Goal: Check status: Check status

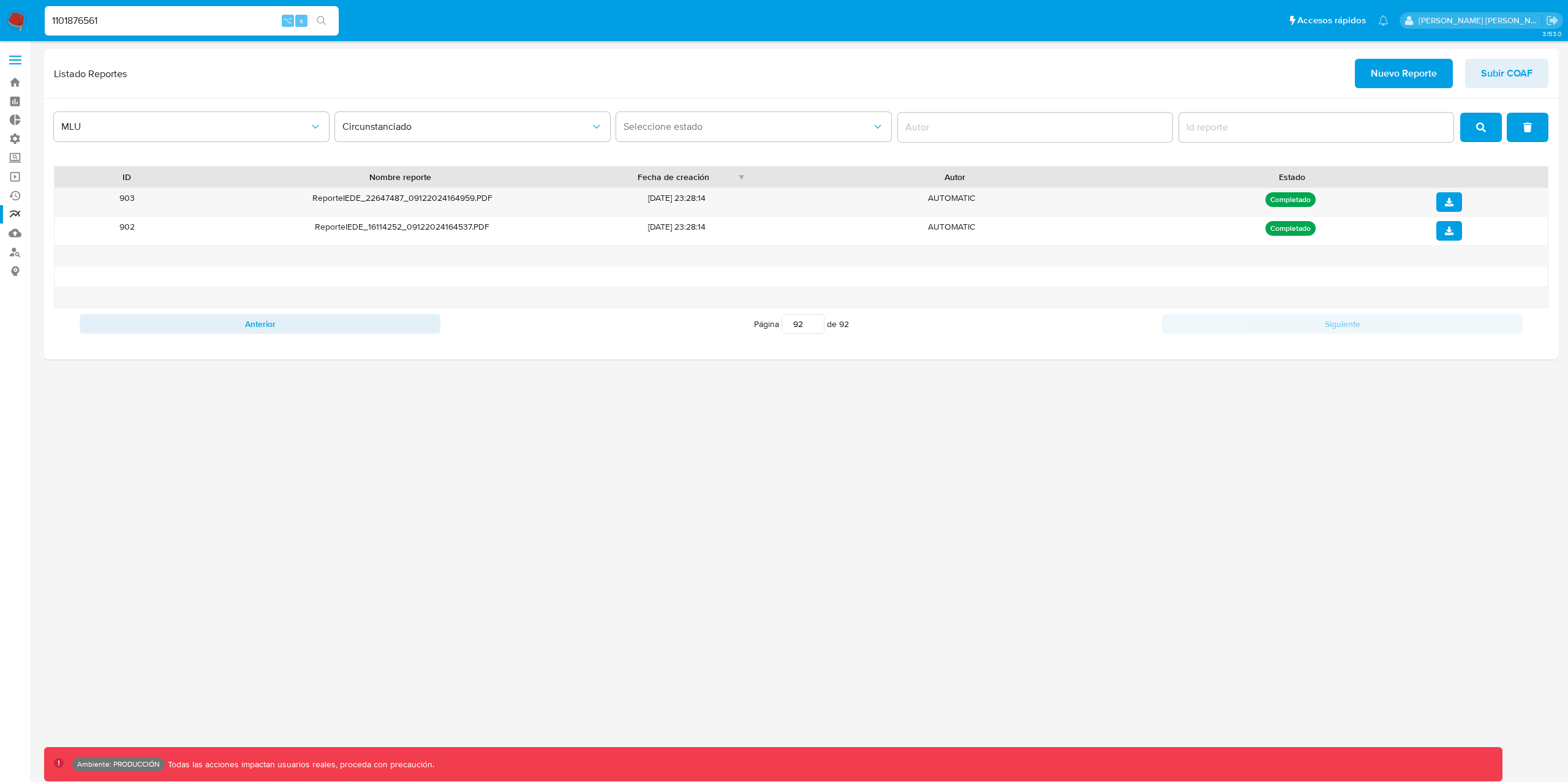
type input "1101876561"
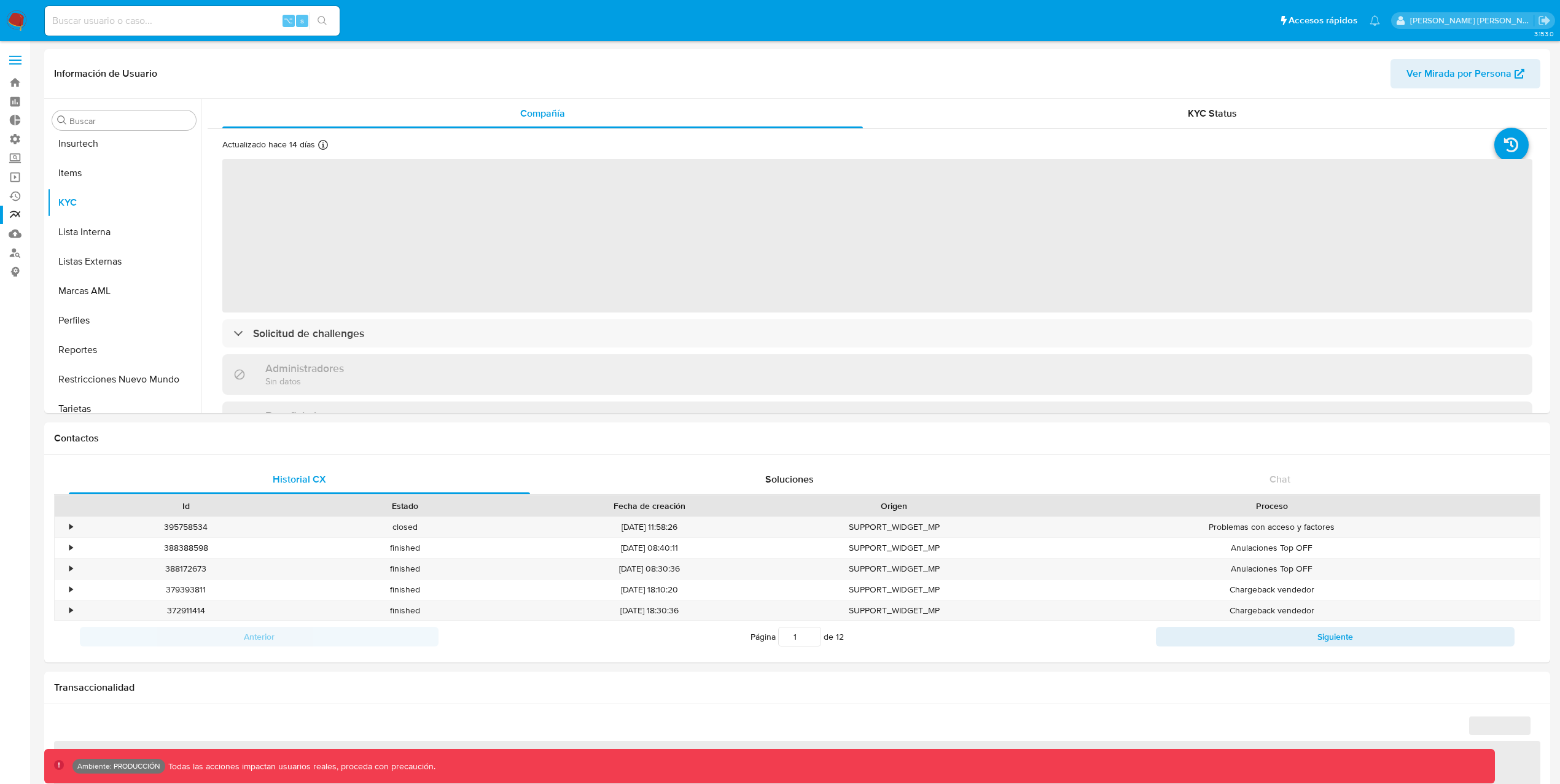
scroll to position [548, 0]
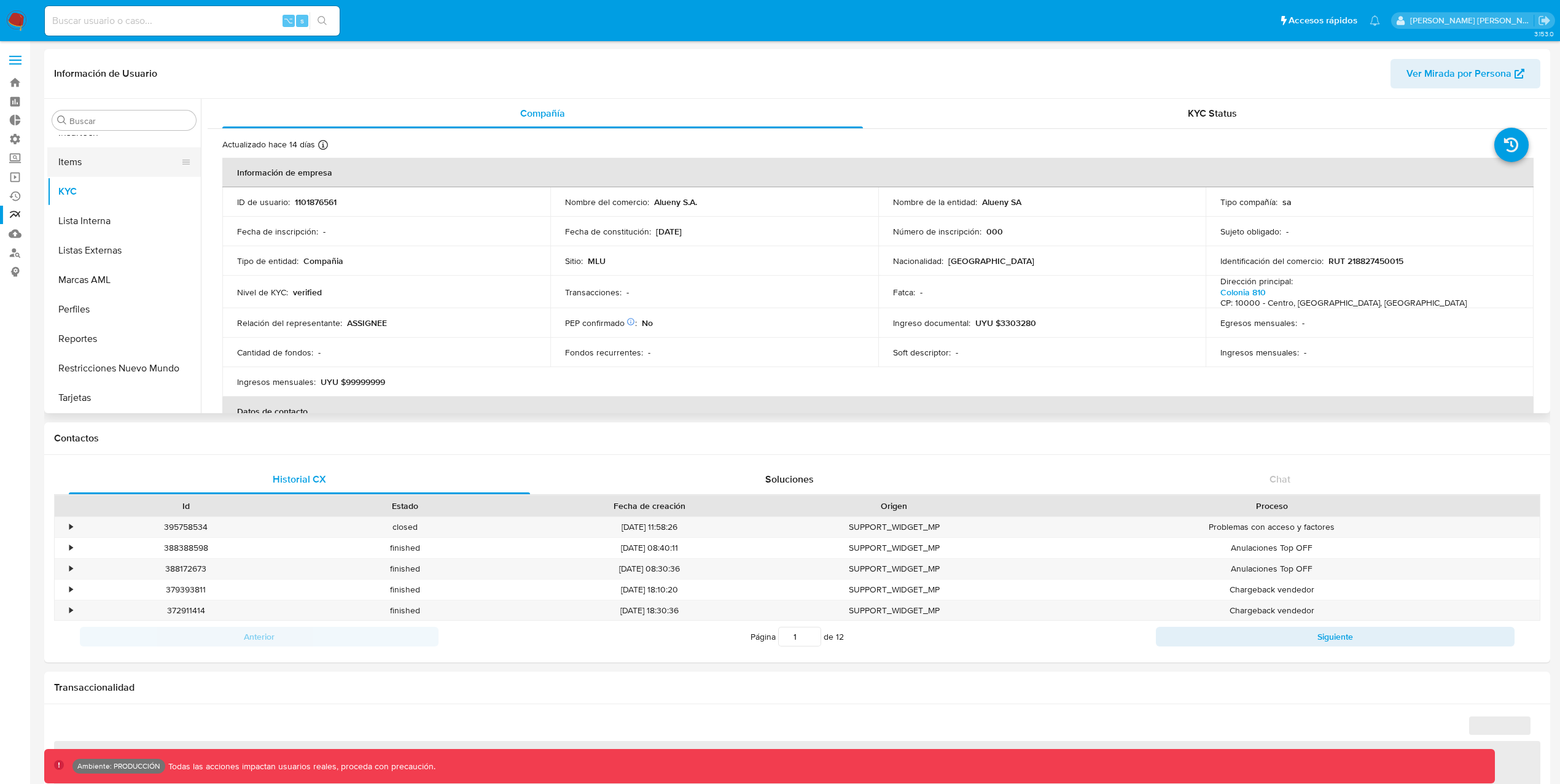
select select "10"
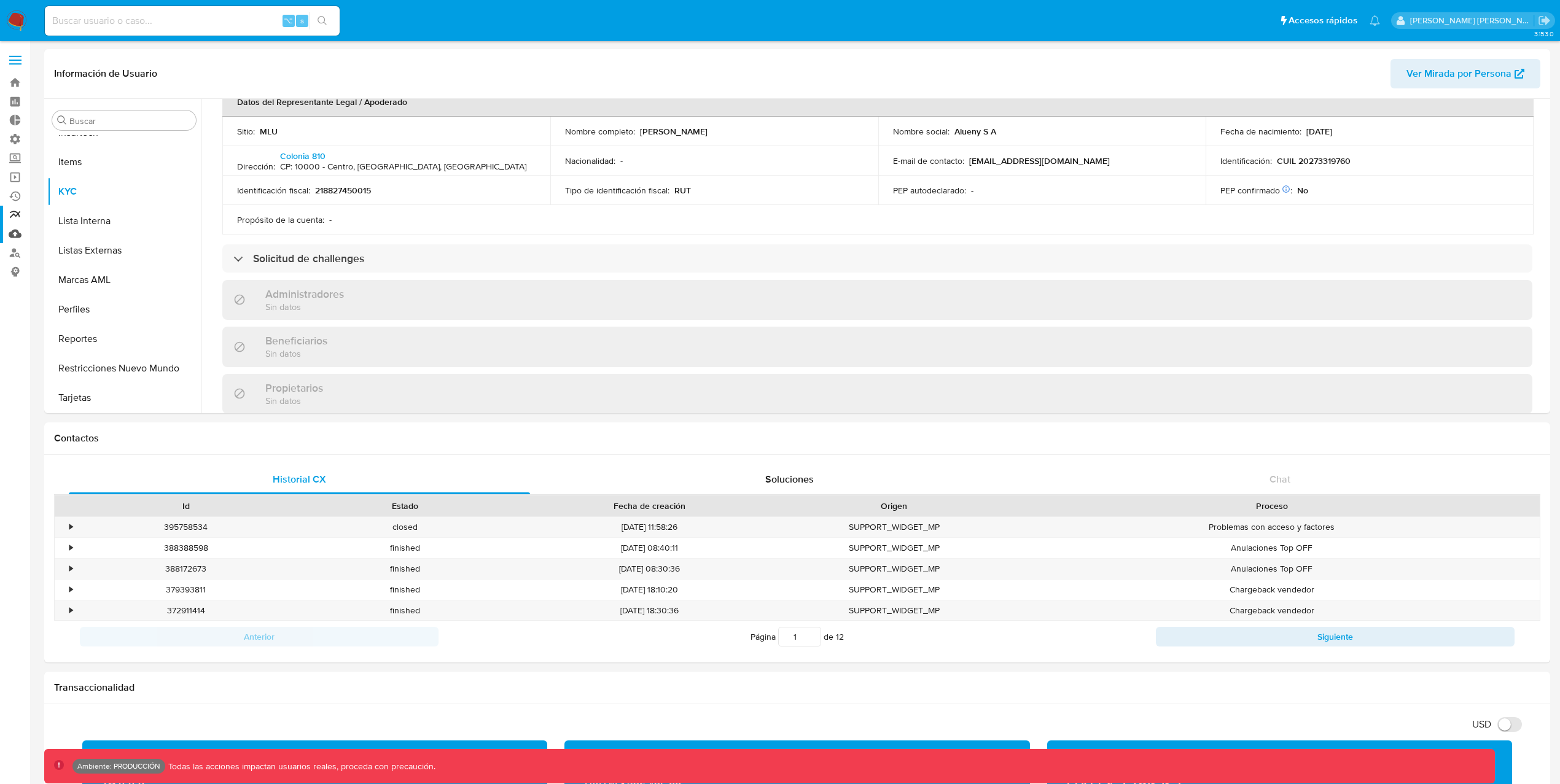
scroll to position [364, 0]
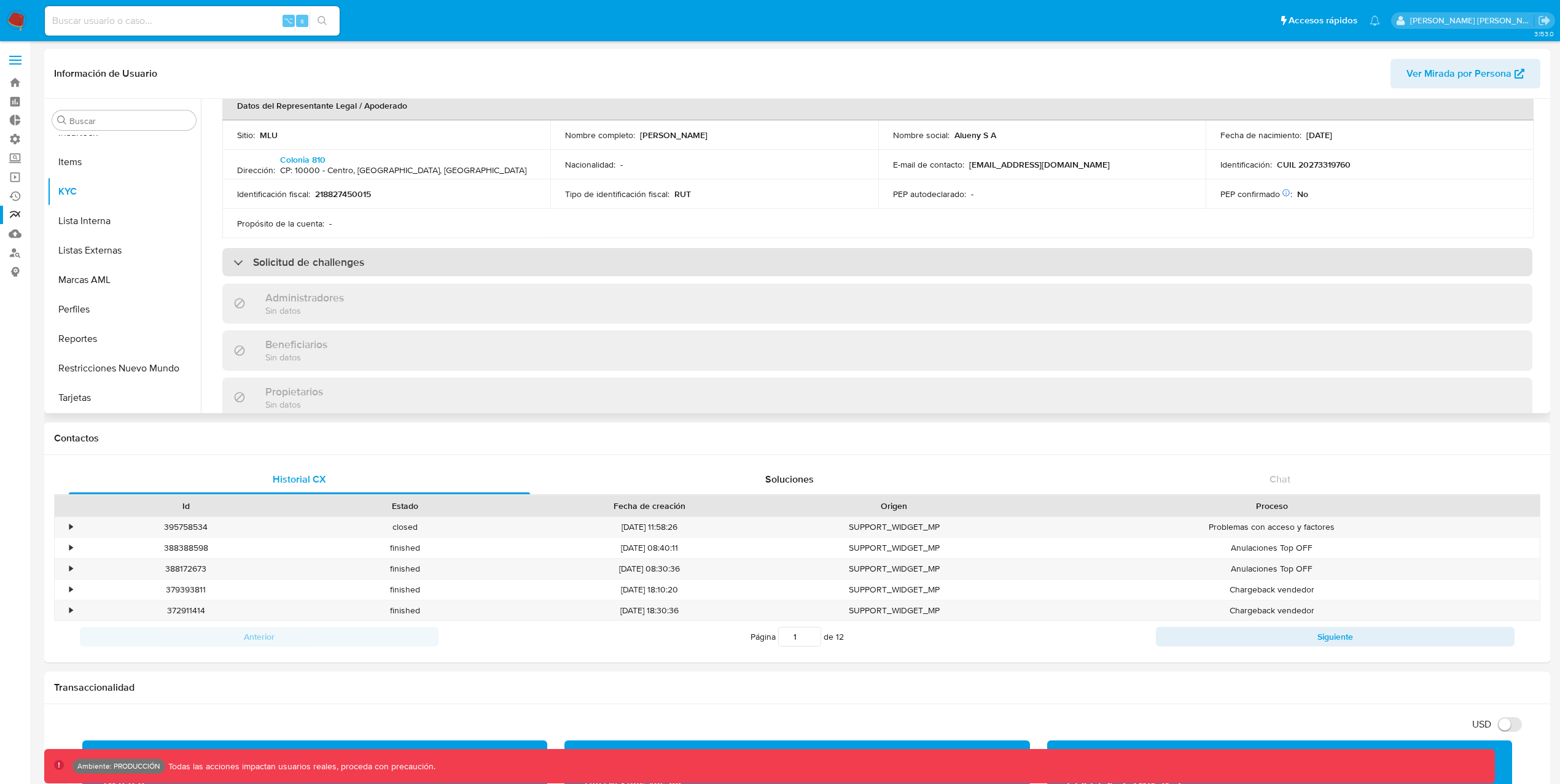
click at [448, 251] on div "Solicitud de challenges" at bounding box center [877, 262] width 1310 height 28
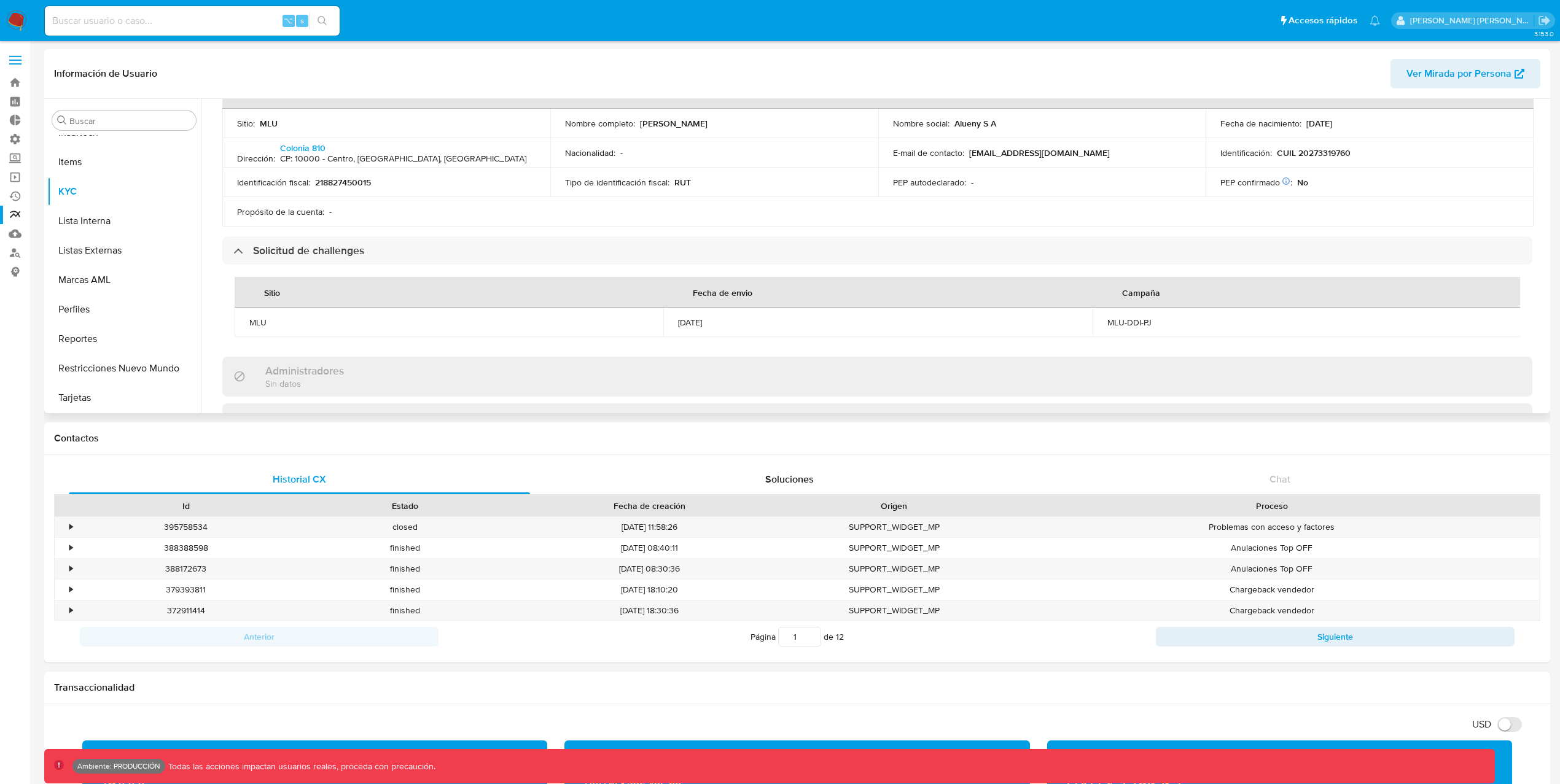
scroll to position [377, 0]
click at [232, 22] on input at bounding box center [192, 20] width 295 height 16
paste input "2610894"
type input "2610894"
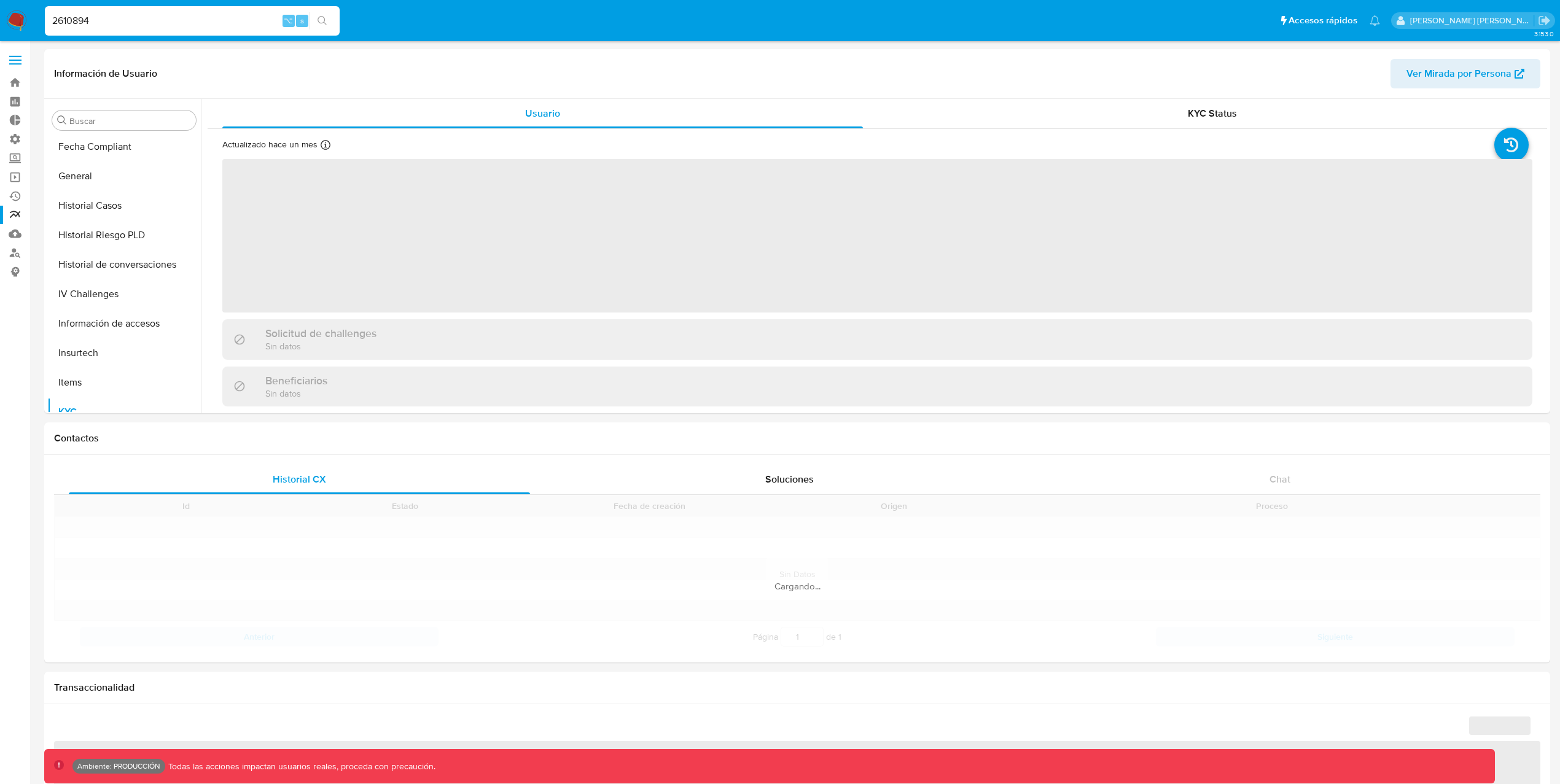
scroll to position [548, 0]
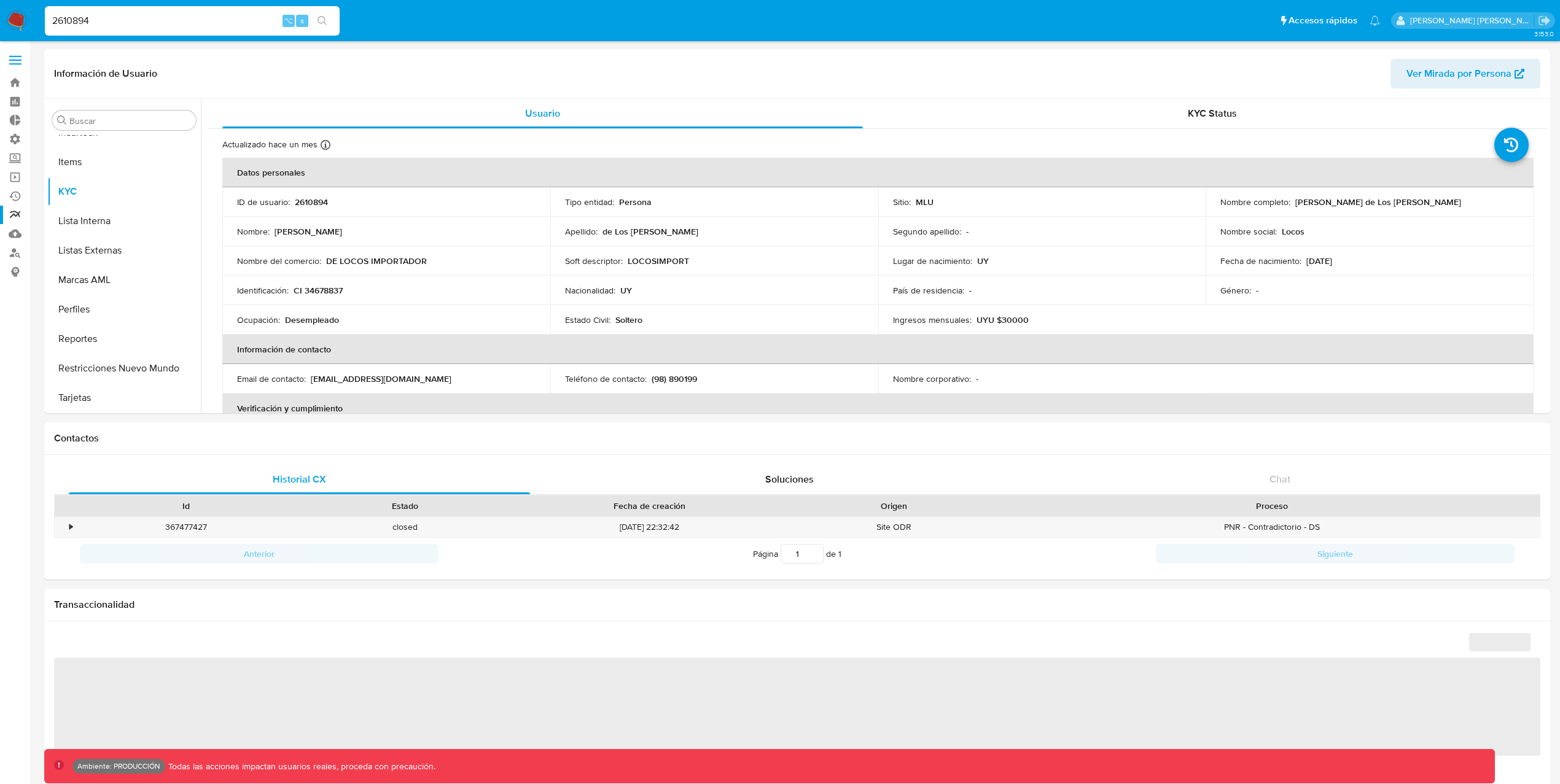
select select "10"
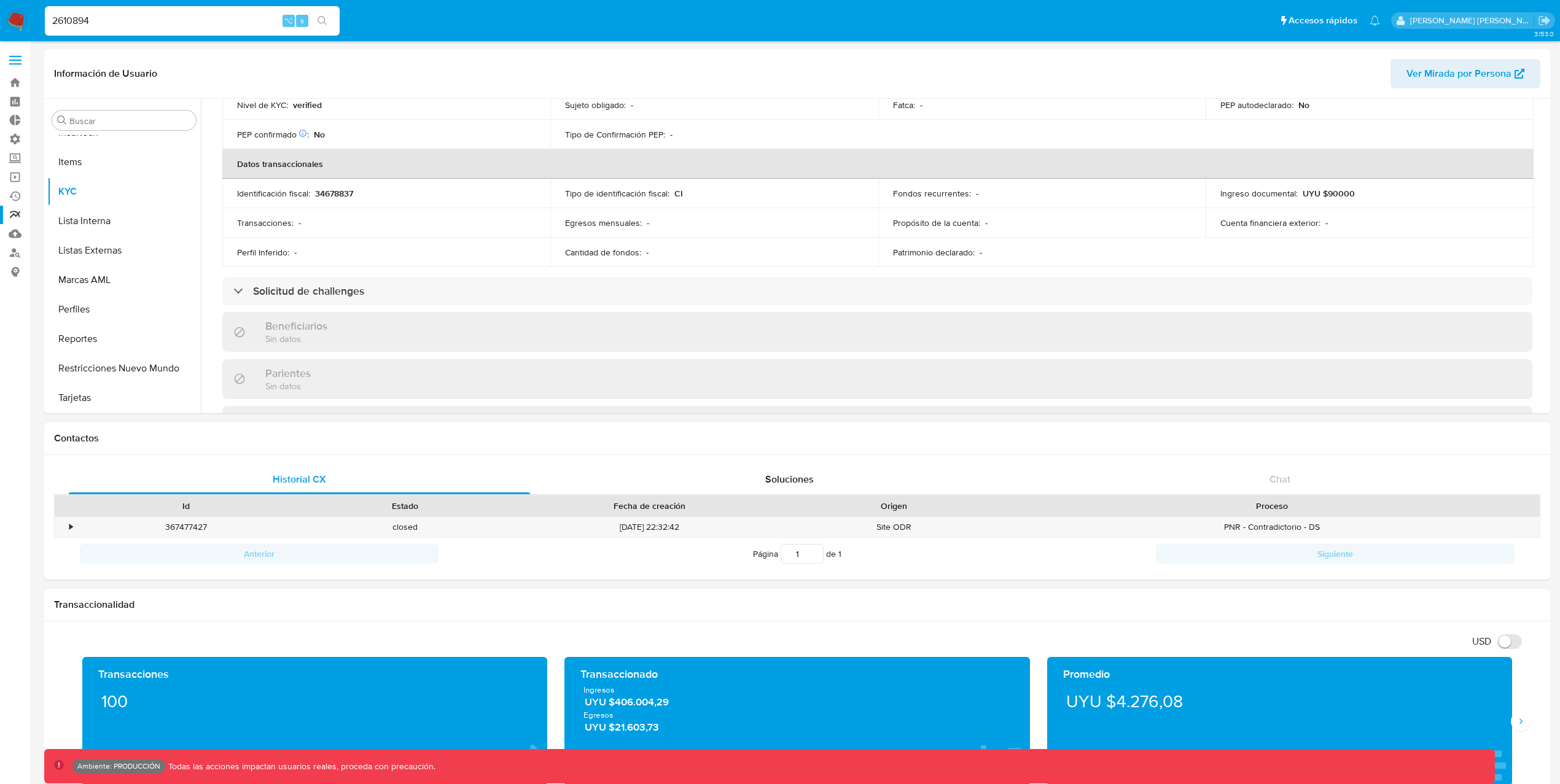
scroll to position [388, 0]
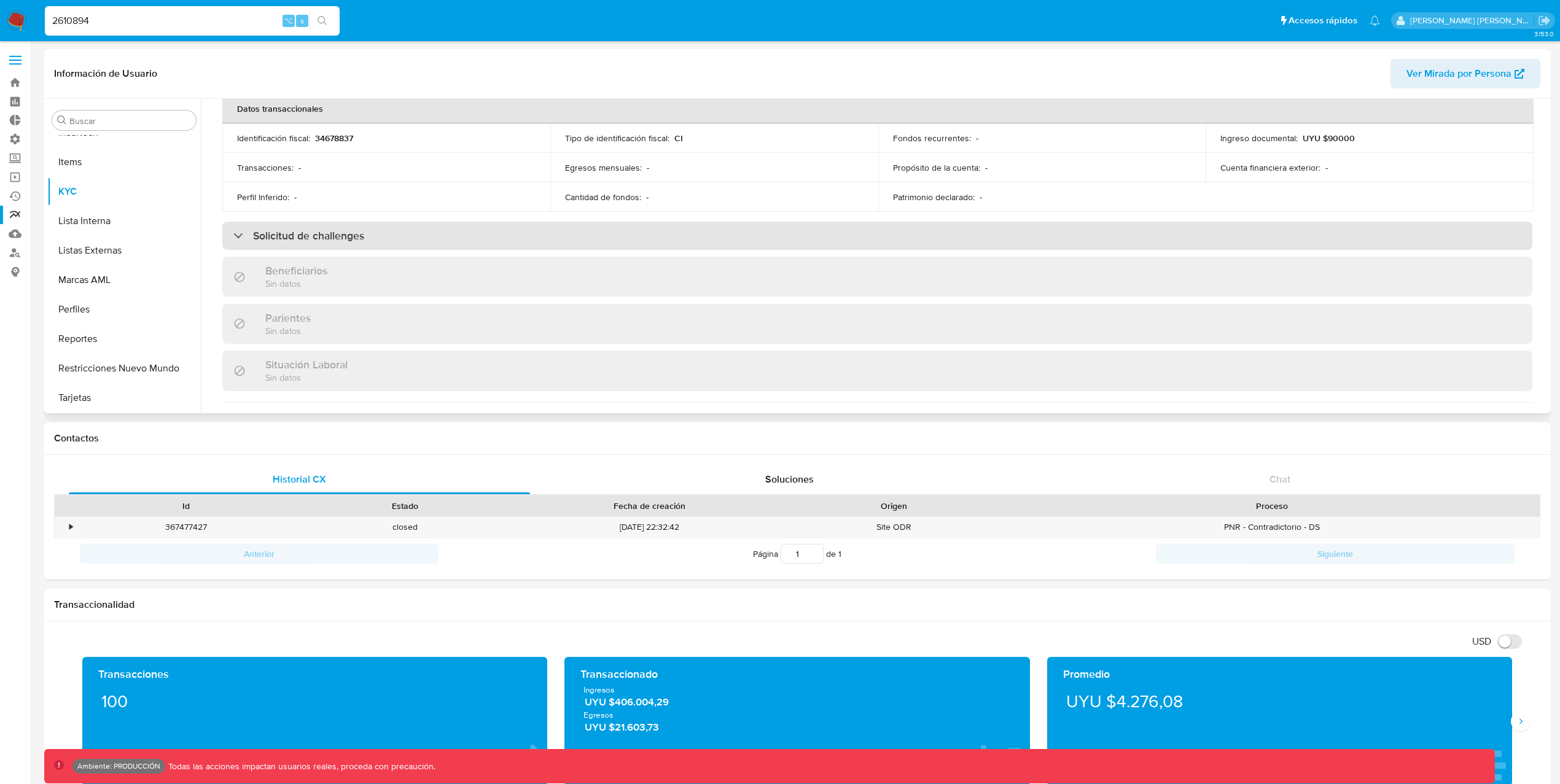
click at [239, 238] on div "Solicitud de challenges" at bounding box center [299, 236] width 131 height 14
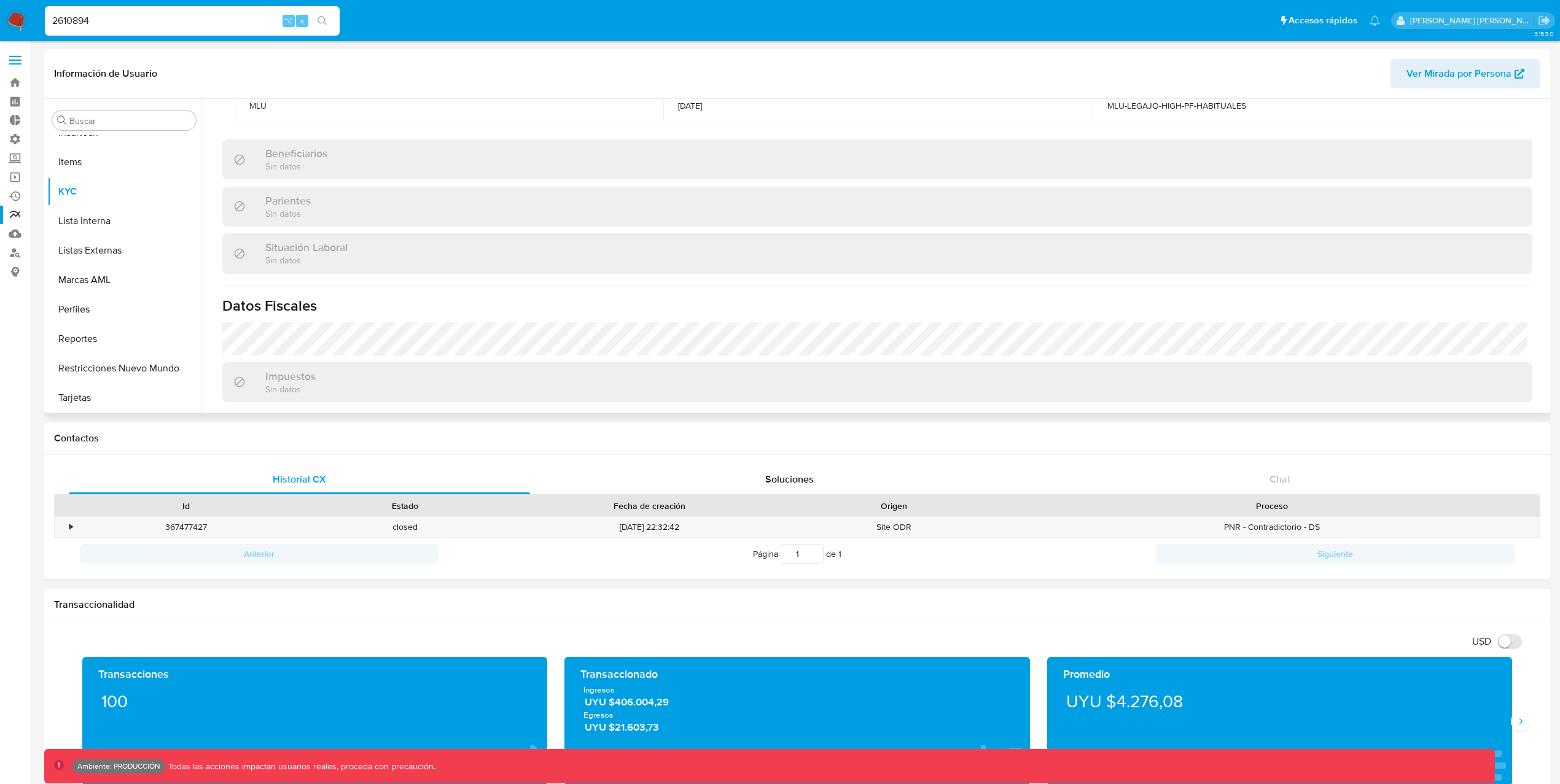
scroll to position [690, 0]
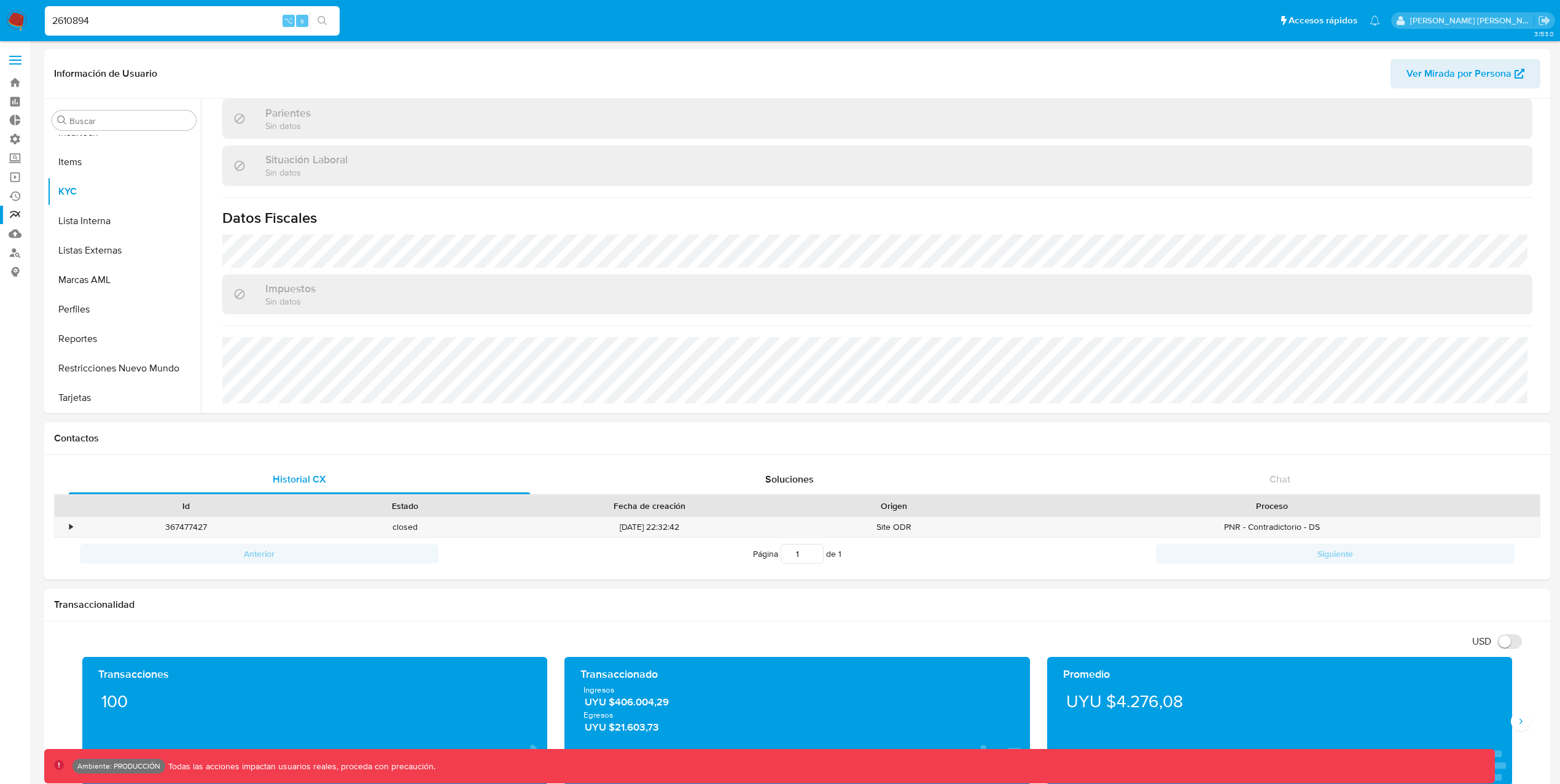
click at [192, 25] on input "2610894" at bounding box center [192, 20] width 295 height 16
paste input "3959155"
type input "3959155"
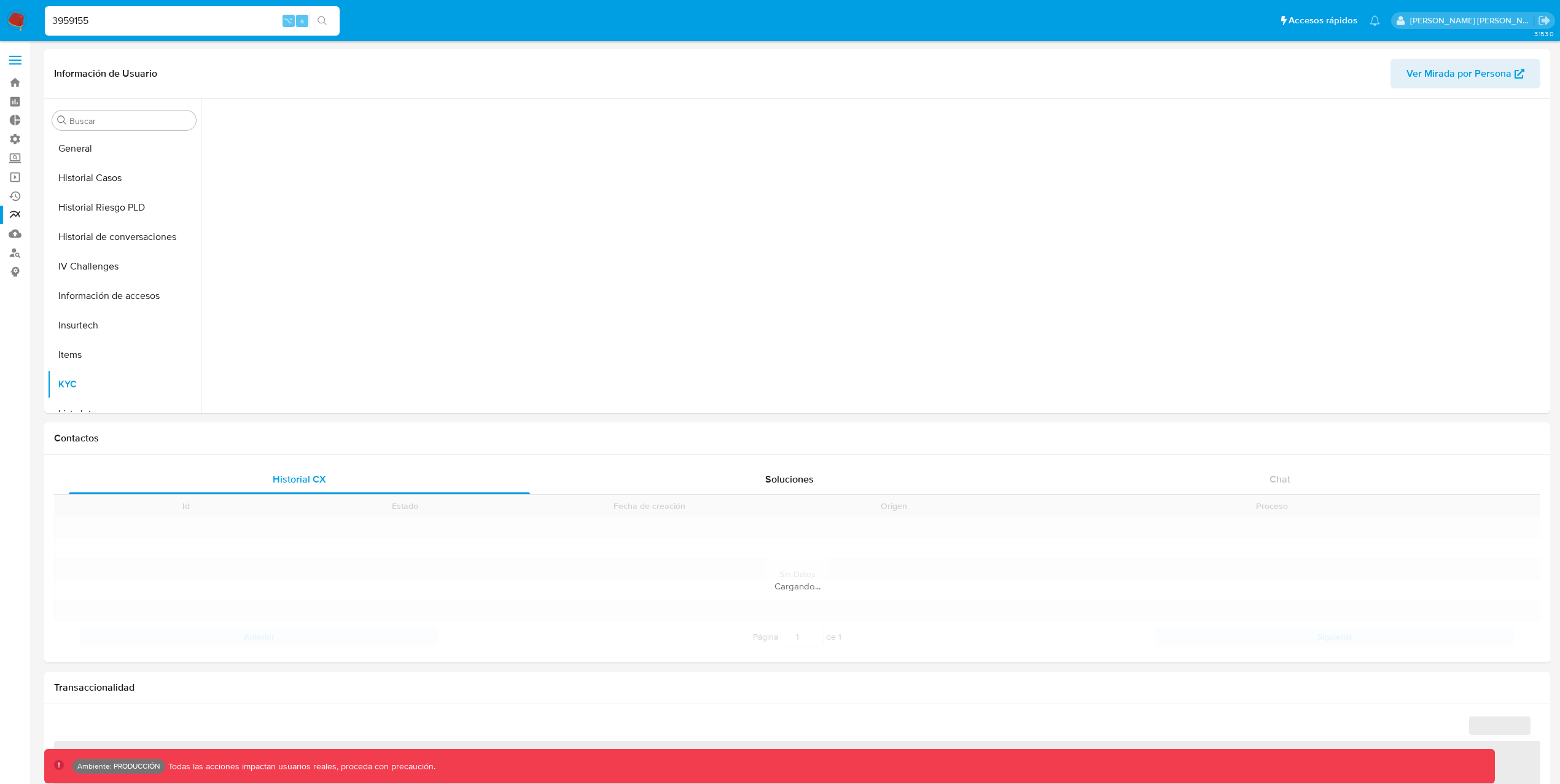
scroll to position [548, 0]
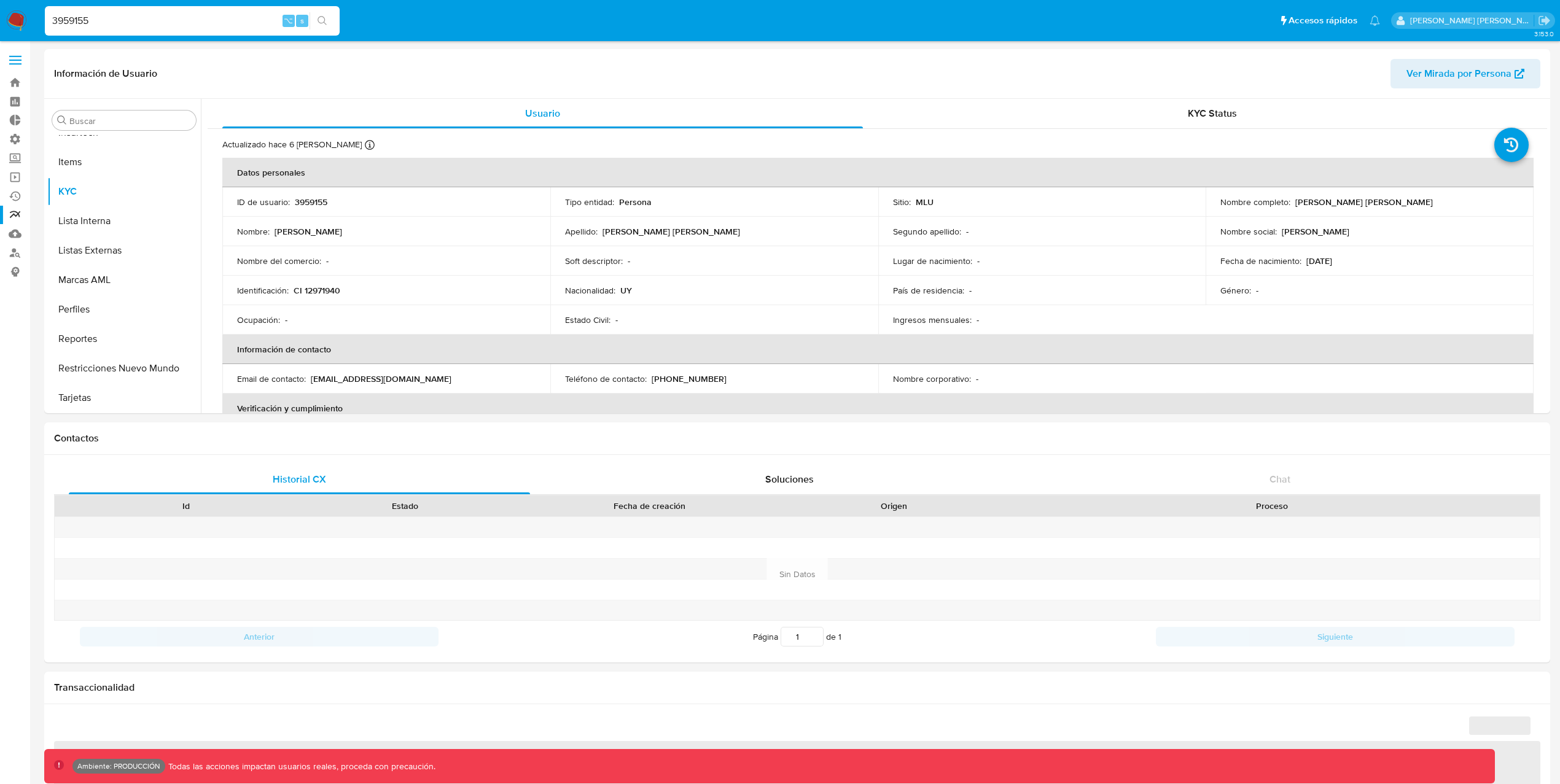
select select "10"
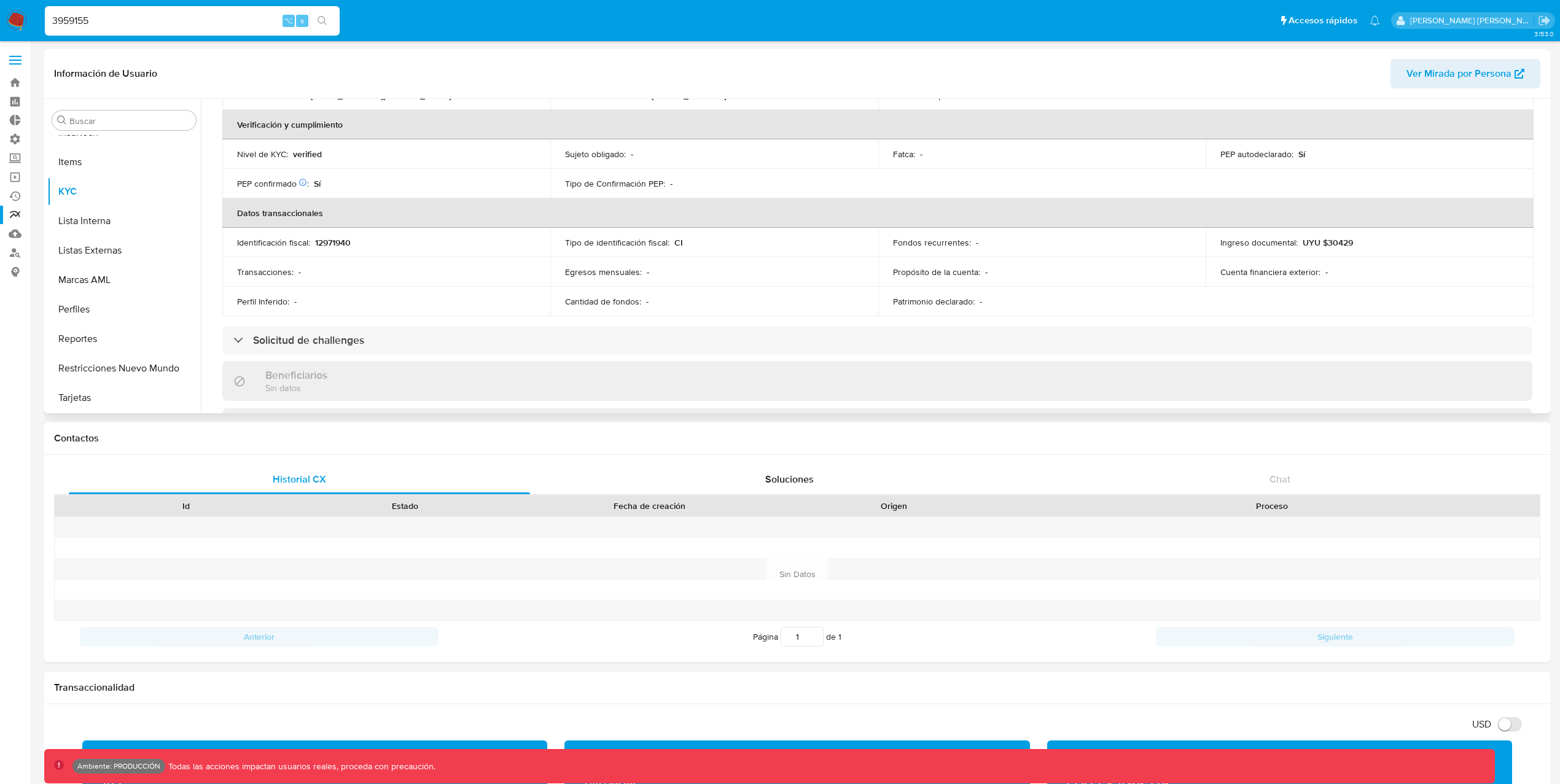
scroll to position [307, 0]
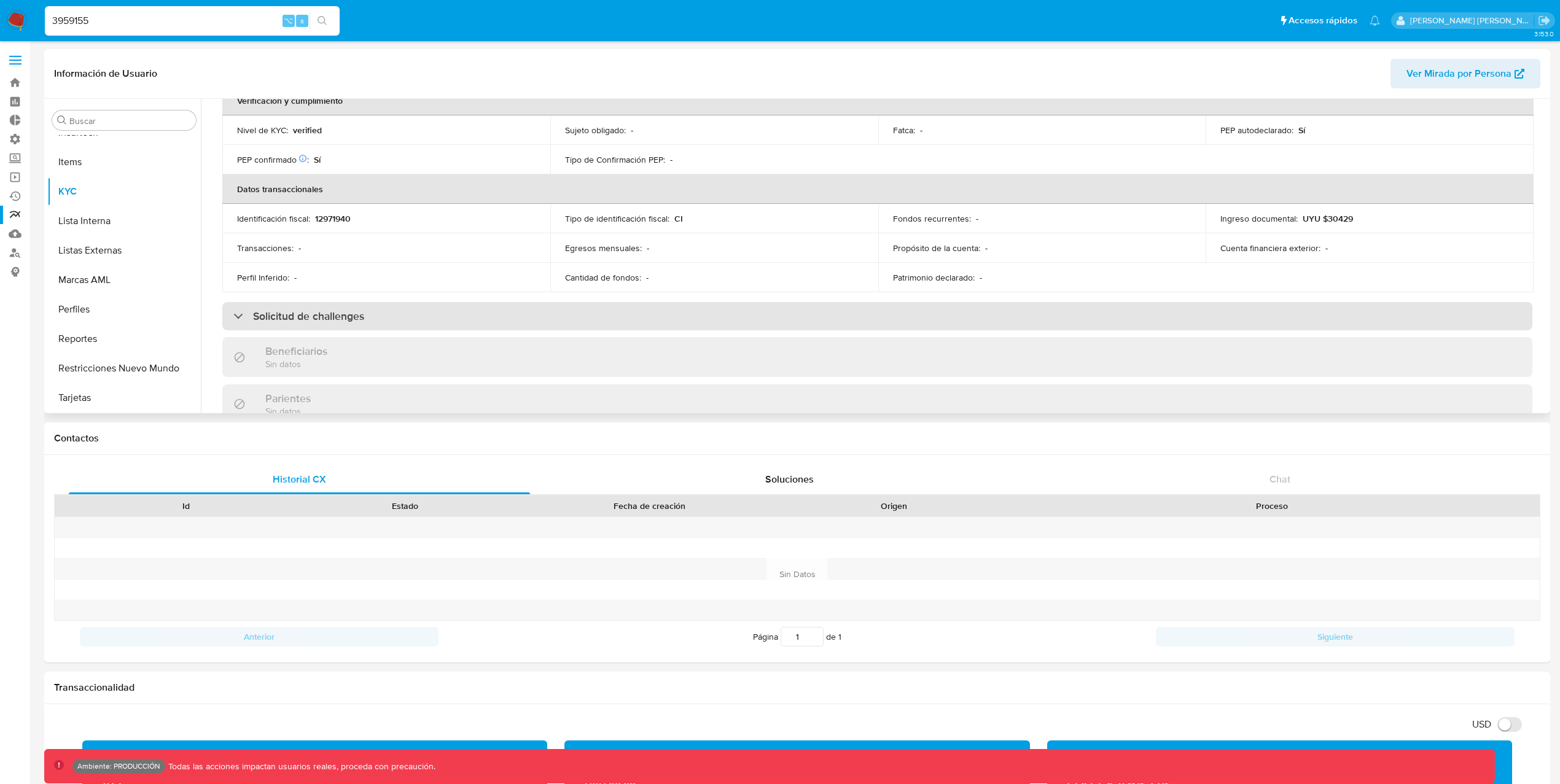
click at [234, 317] on div "Solicitud de challenges" at bounding box center [299, 316] width 131 height 14
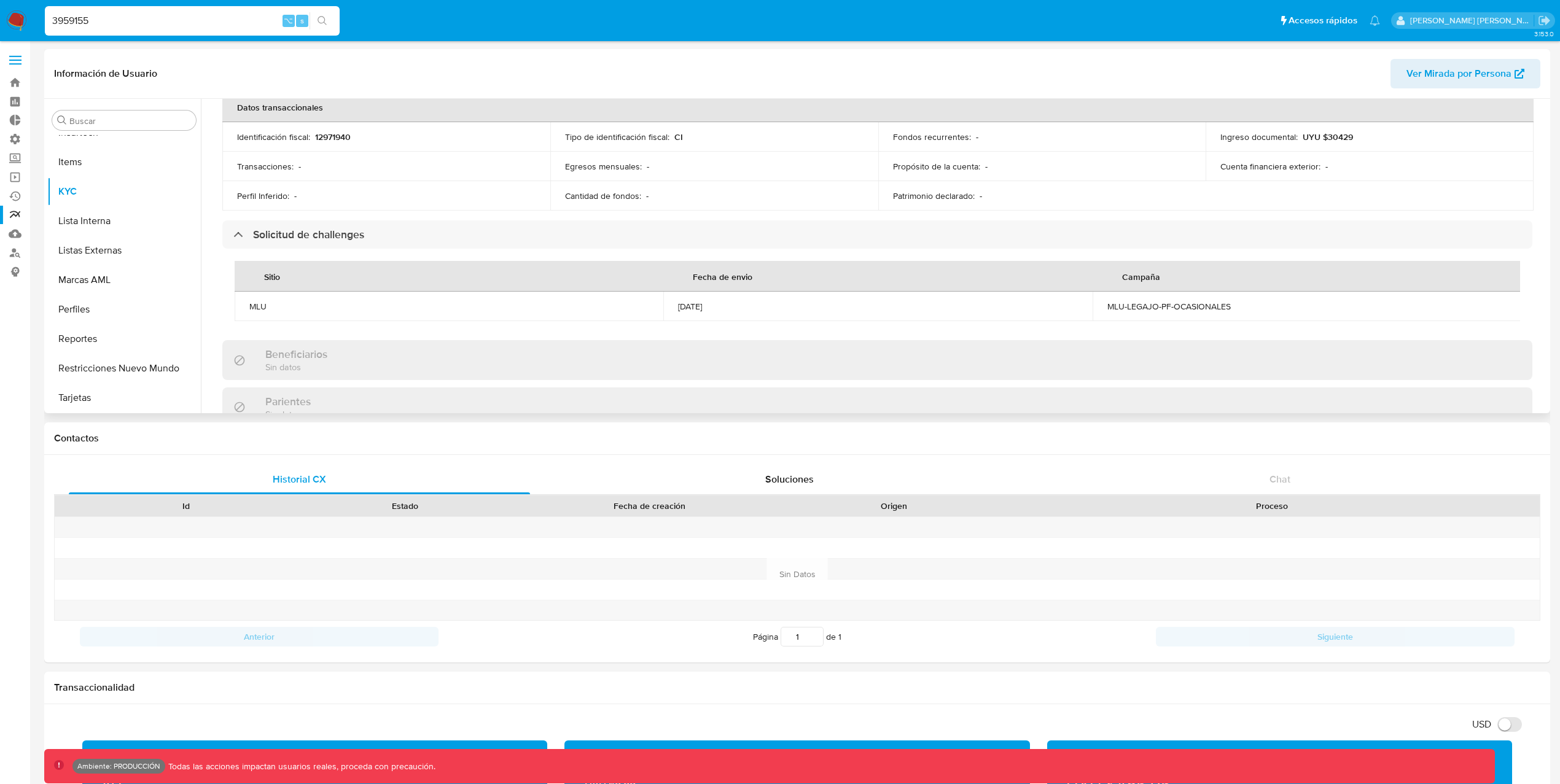
scroll to position [388, 0]
